Goal: Task Accomplishment & Management: Complete application form

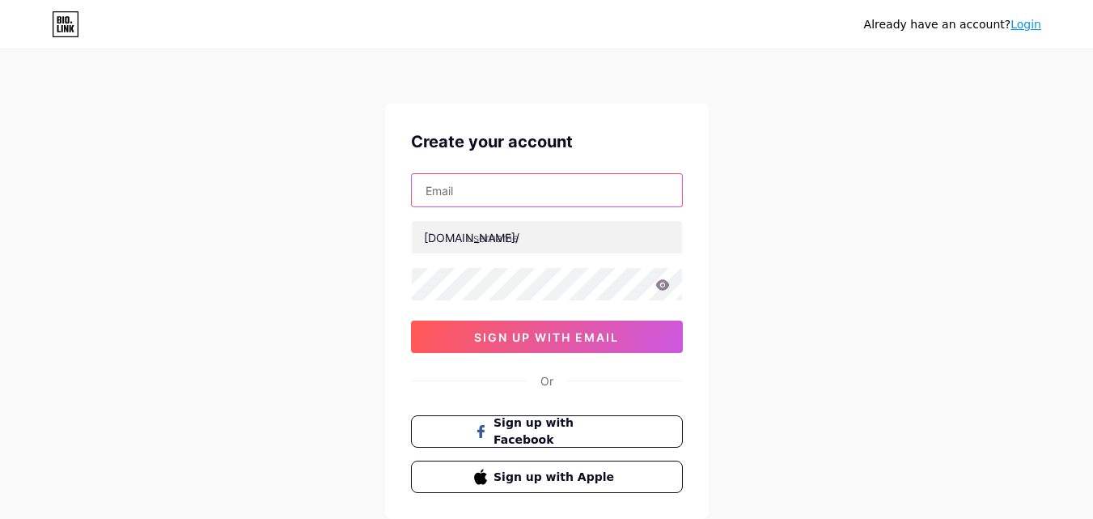
click at [560, 186] on input "text" at bounding box center [547, 190] width 270 height 32
type input "[EMAIL_ADDRESS][DOMAIN_NAME]"
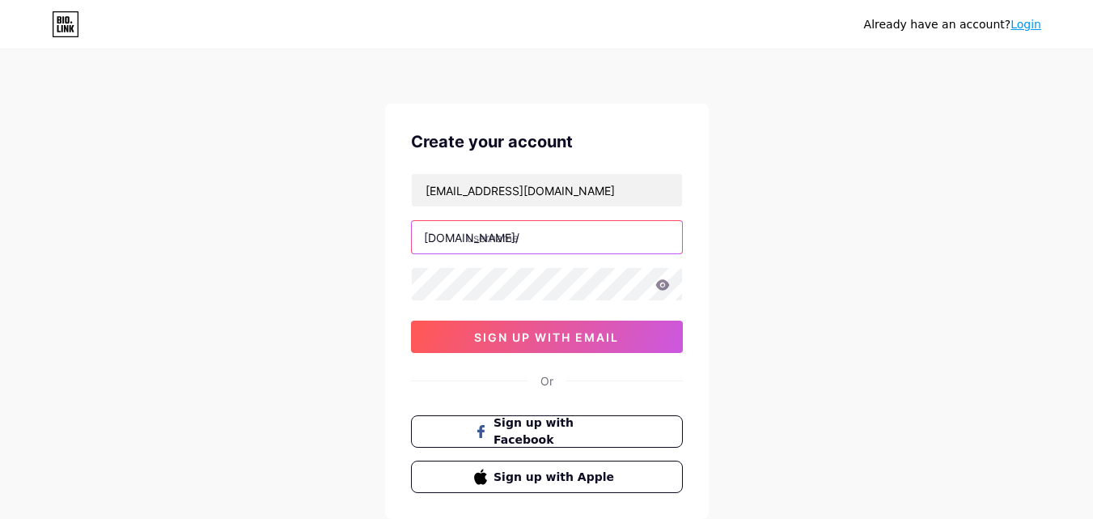
click at [518, 247] on input "text" at bounding box center [547, 237] width 270 height 32
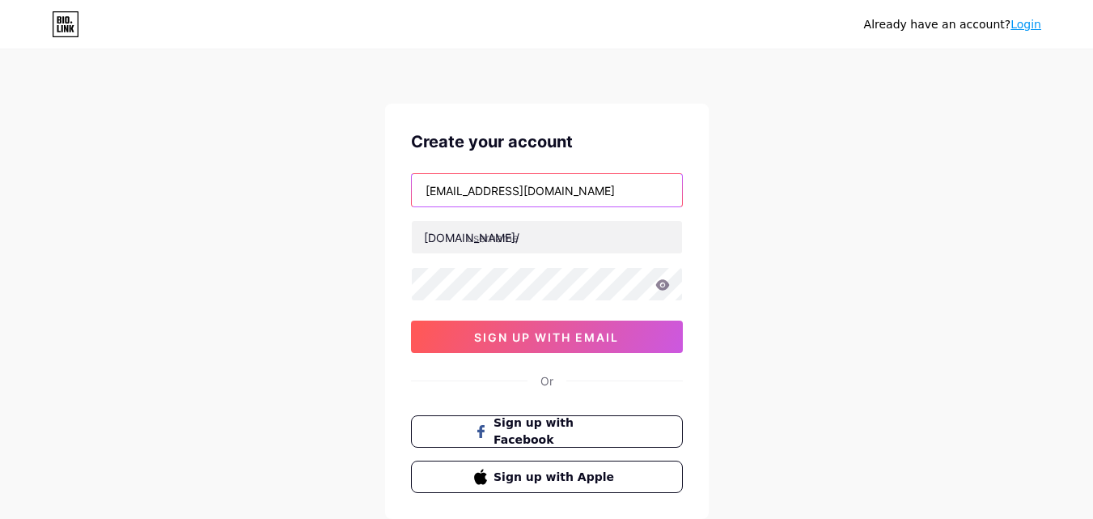
click at [455, 200] on input "[EMAIL_ADDRESS][DOMAIN_NAME]" at bounding box center [547, 190] width 270 height 32
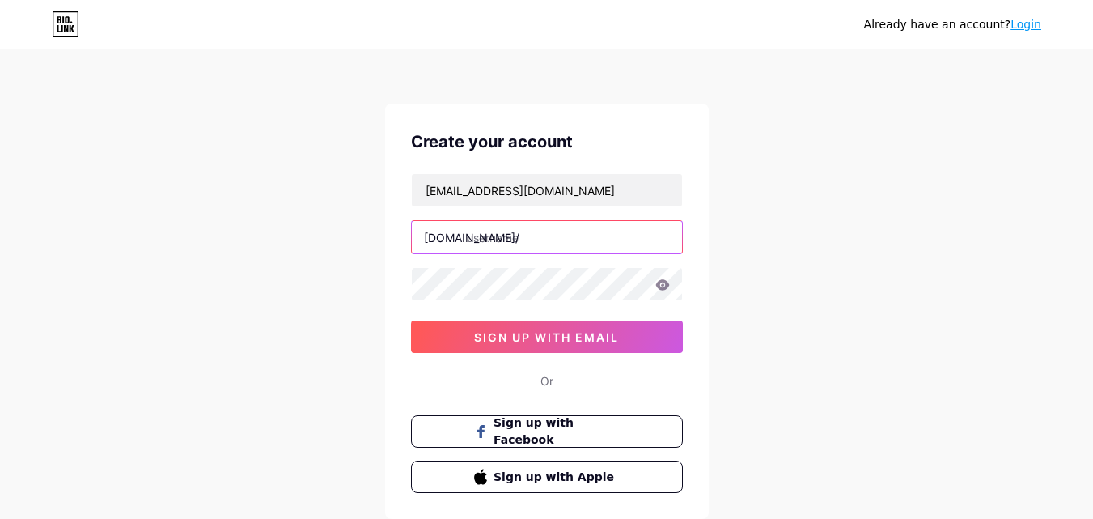
click at [551, 236] on input "text" at bounding box center [547, 237] width 270 height 32
paste input "nancygoodwynu"
type input "nancygoodwynu"
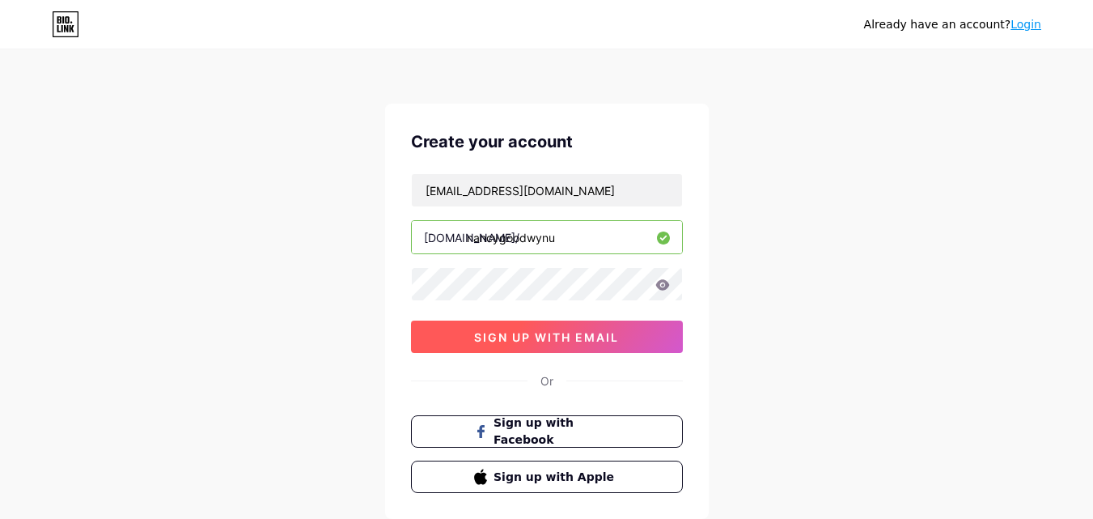
click at [658, 330] on button "sign up with email" at bounding box center [547, 336] width 272 height 32
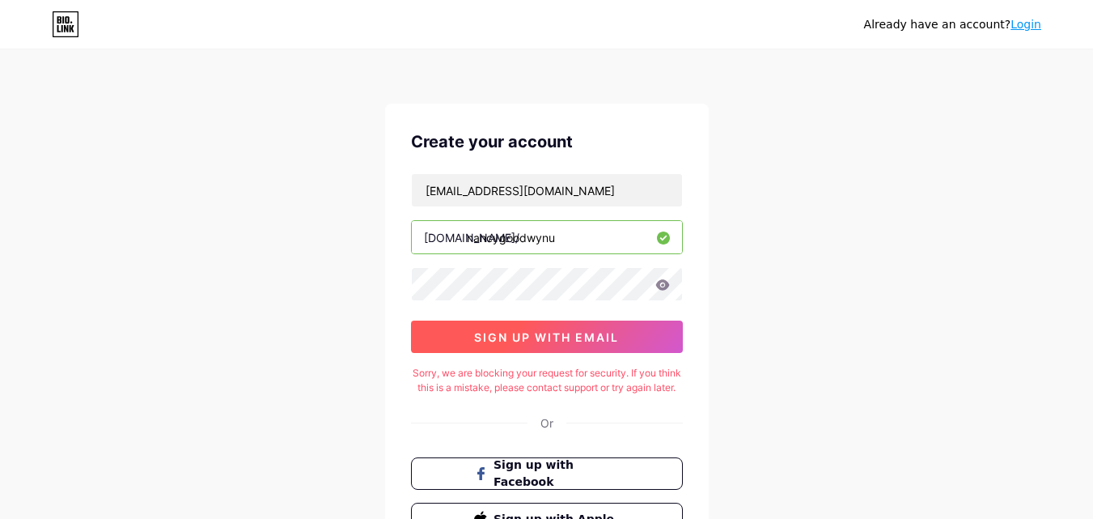
click at [637, 341] on button "sign up with email" at bounding box center [547, 336] width 272 height 32
click at [523, 323] on button "sign up with email" at bounding box center [547, 336] width 272 height 32
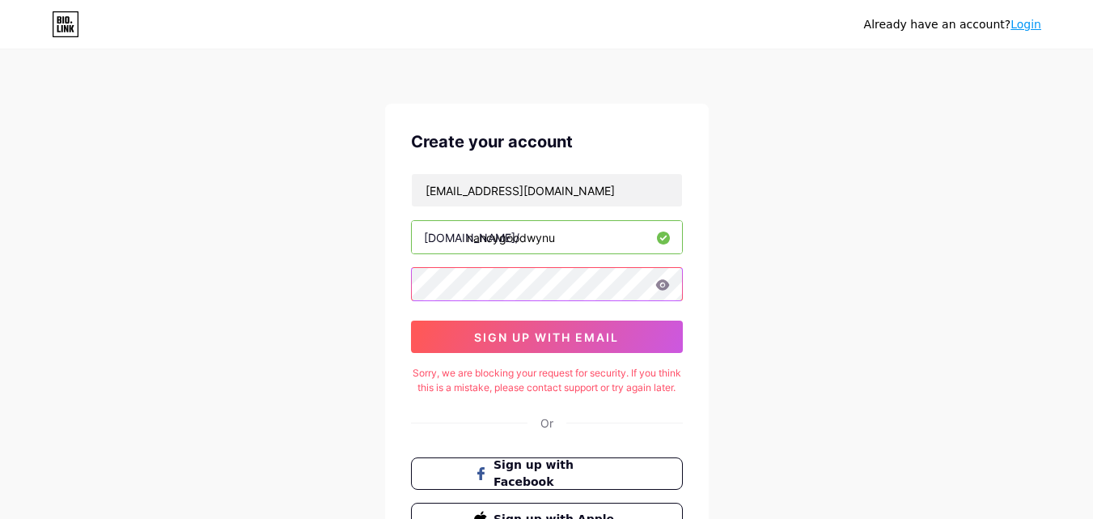
click at [182, 282] on div "Already have an account? Login Create your account [EMAIL_ADDRESS][DOMAIN_NAME]…" at bounding box center [546, 330] width 1093 height 661
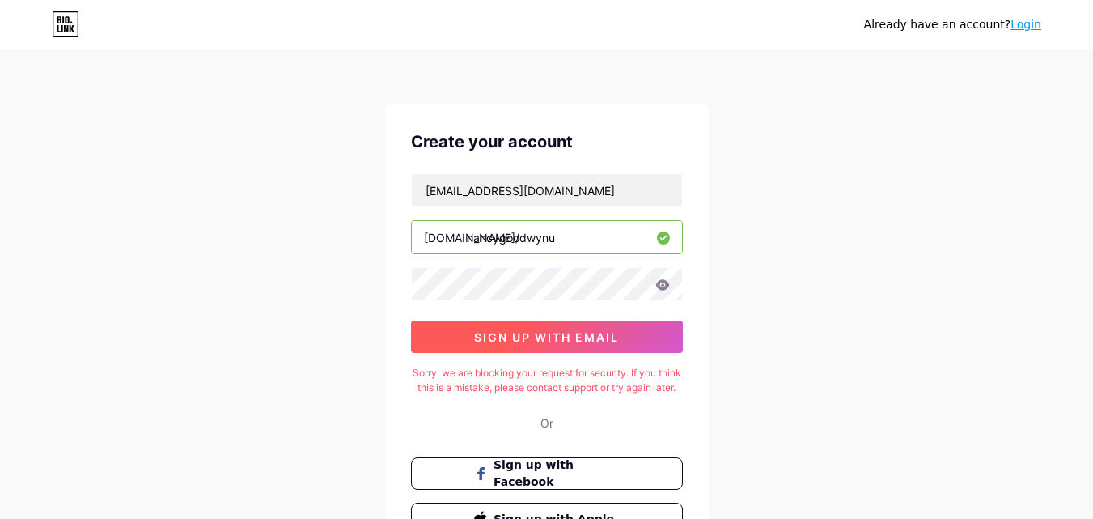
click at [510, 330] on span "sign up with email" at bounding box center [546, 337] width 145 height 14
